Goal: Transaction & Acquisition: Purchase product/service

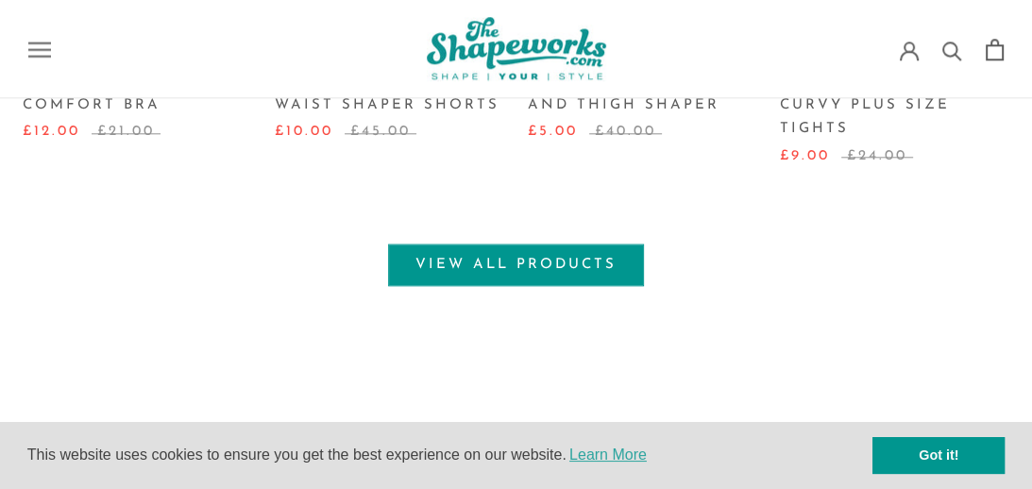
scroll to position [1511, 0]
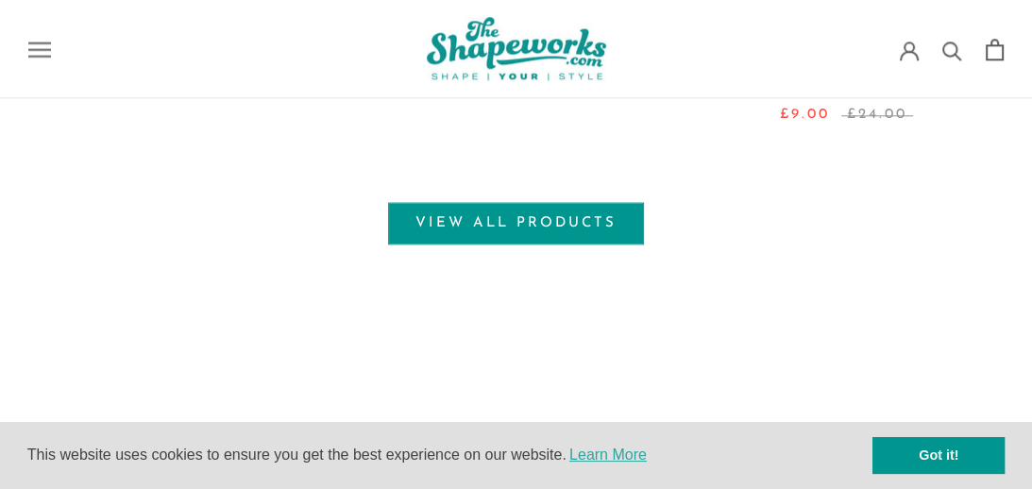
click at [488, 202] on link "View all products" at bounding box center [516, 223] width 256 height 42
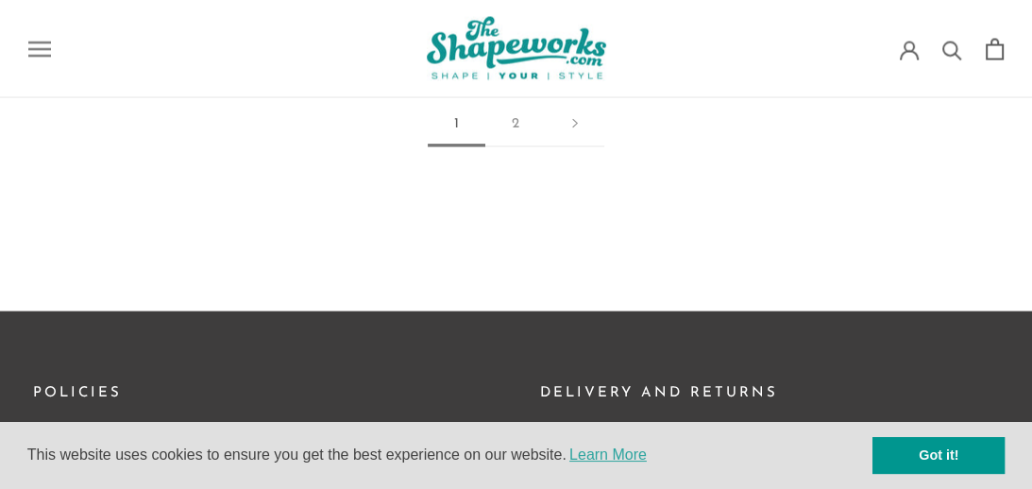
scroll to position [2689, 0]
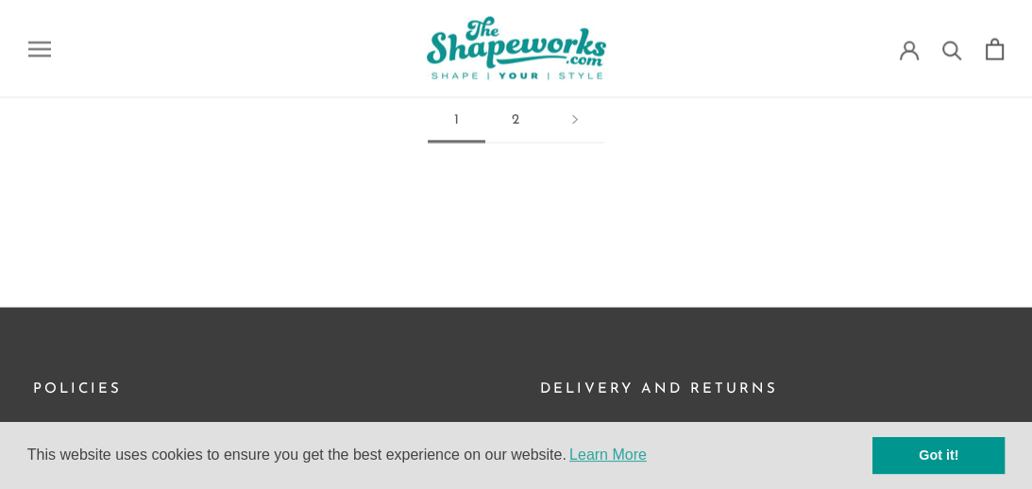
click at [512, 121] on link "2" at bounding box center [515, 120] width 60 height 45
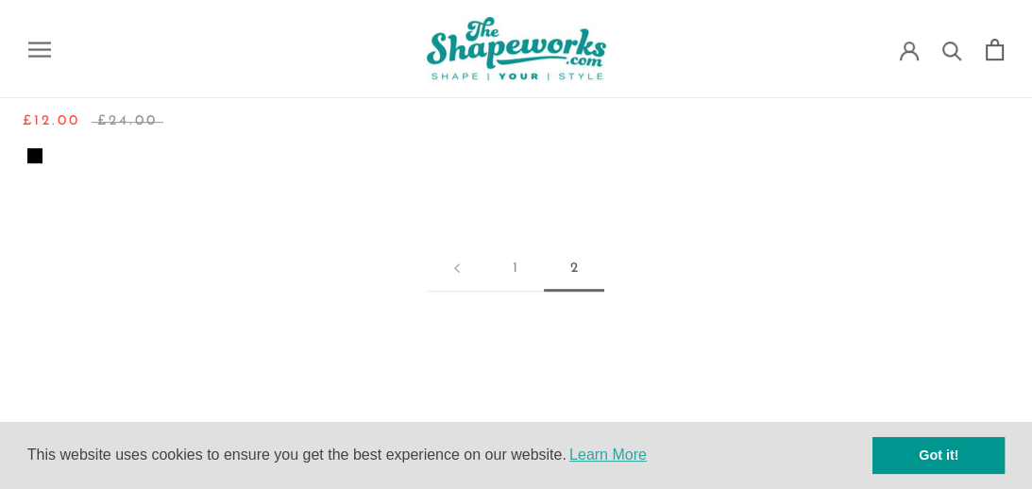
scroll to position [665, 0]
